Goal: Information Seeking & Learning: Learn about a topic

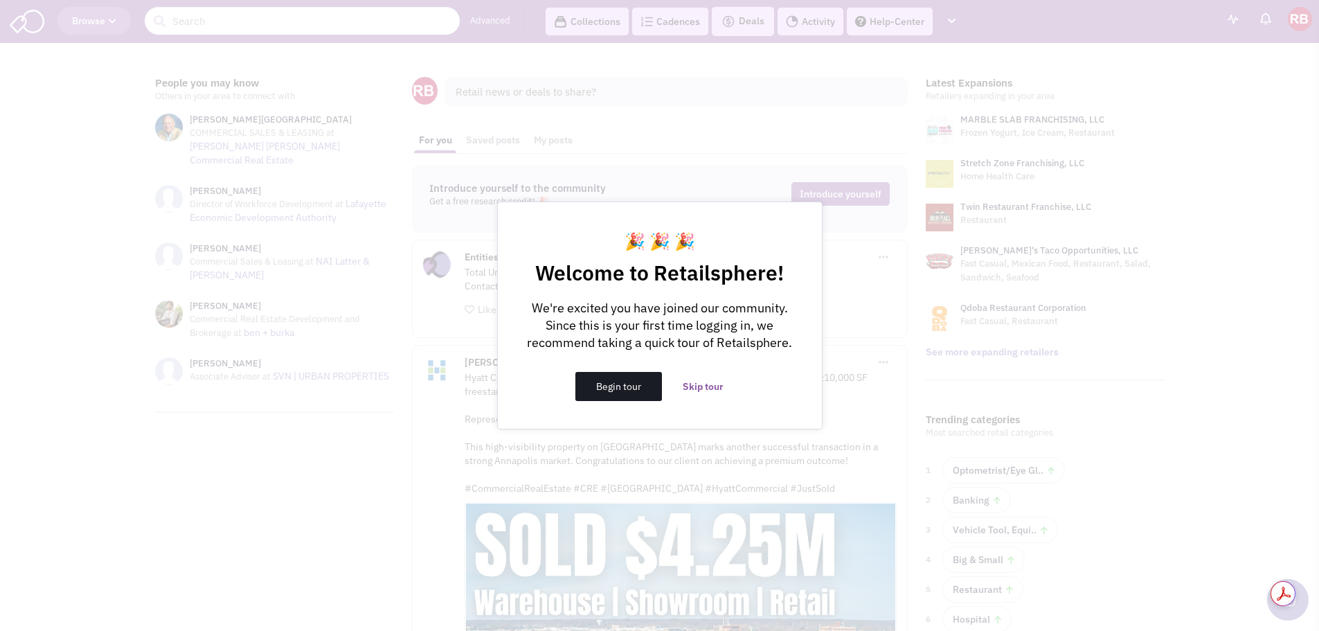
click at [612, 382] on button "Begin tour" at bounding box center [619, 386] width 87 height 29
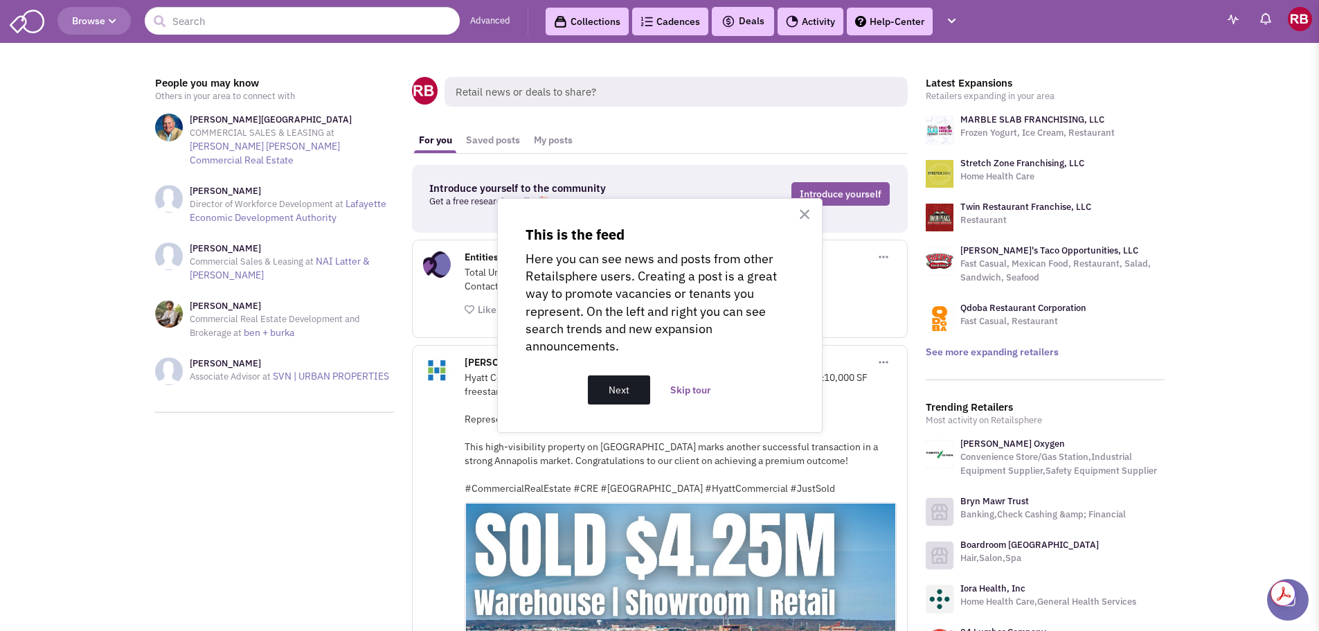
click at [615, 387] on button "Next" at bounding box center [619, 389] width 62 height 29
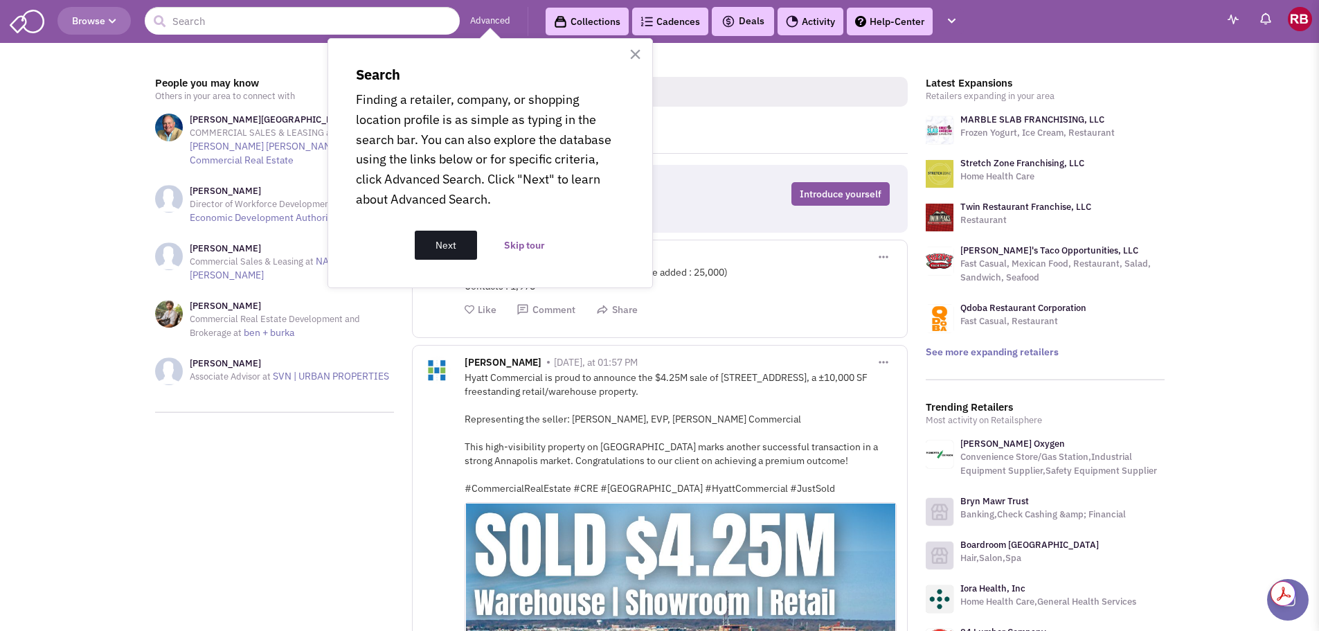
click at [443, 251] on button "Next" at bounding box center [446, 245] width 62 height 29
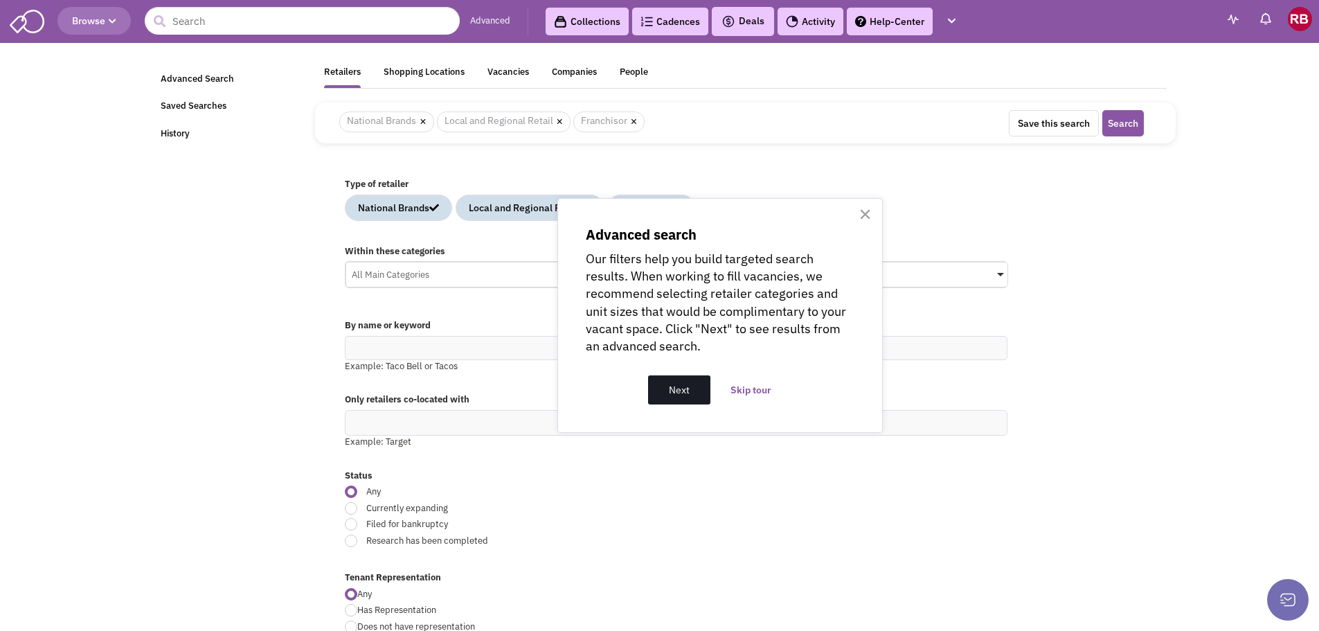
click at [684, 391] on button "Next" at bounding box center [679, 389] width 62 height 29
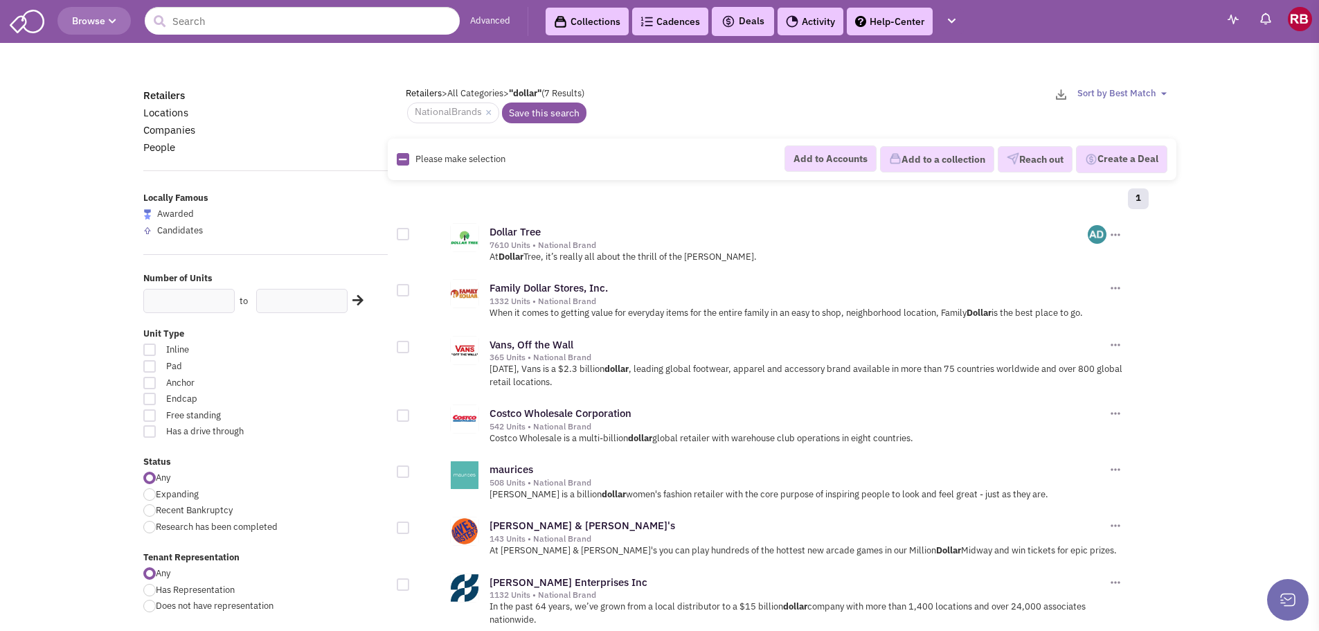
click at [146, 350] on div at bounding box center [149, 350] width 12 height 12
click at [311, 350] on input "Inline" at bounding box center [315, 350] width 9 height 9
checkbox input "true"
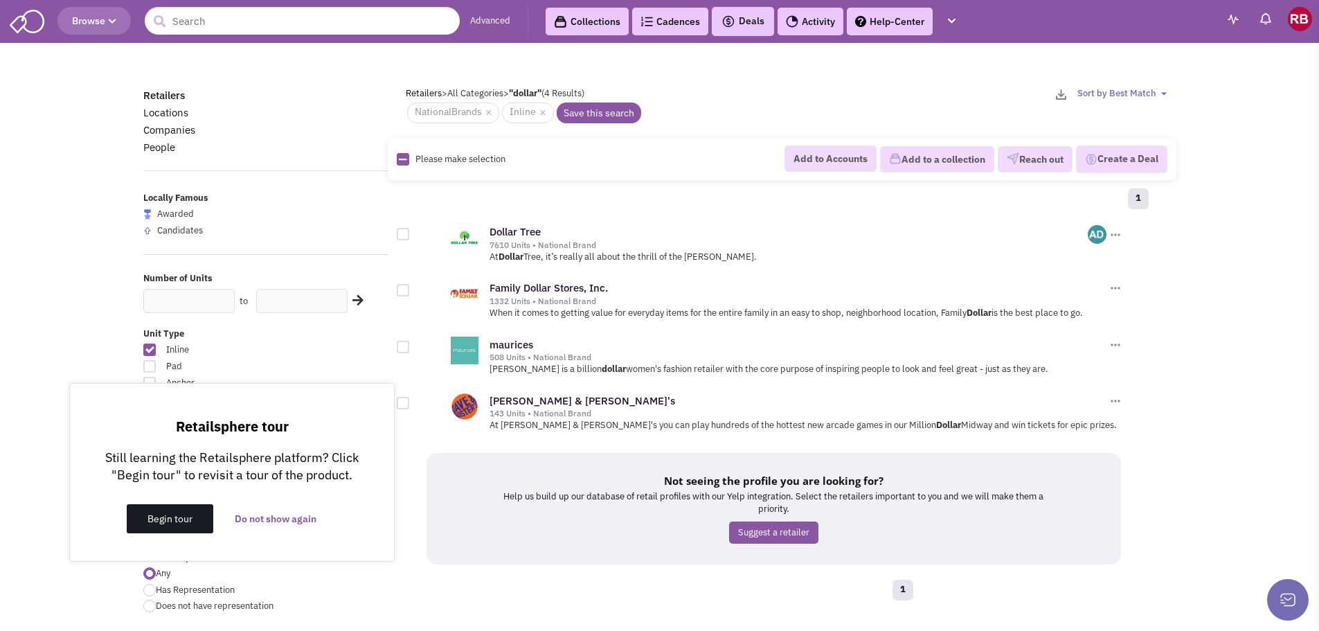
click at [184, 522] on button "Begin tour" at bounding box center [170, 518] width 87 height 29
